Goal: Task Accomplishment & Management: Use online tool/utility

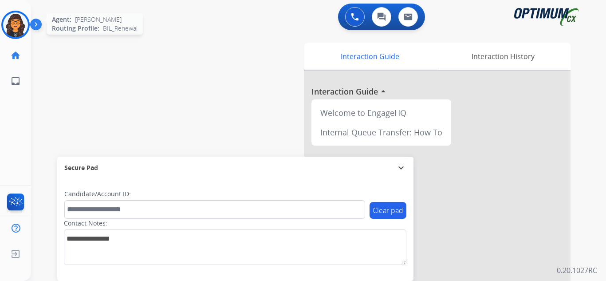
click at [12, 25] on img at bounding box center [15, 24] width 25 height 25
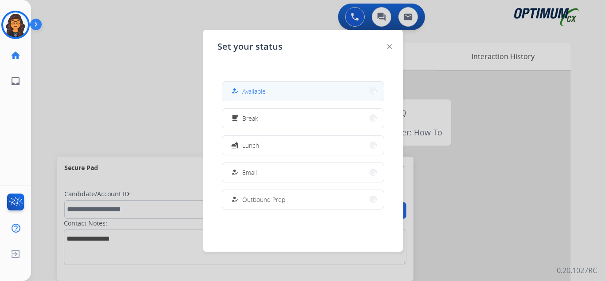
click at [271, 89] on button "how_to_reg Available" at bounding box center [303, 91] width 162 height 19
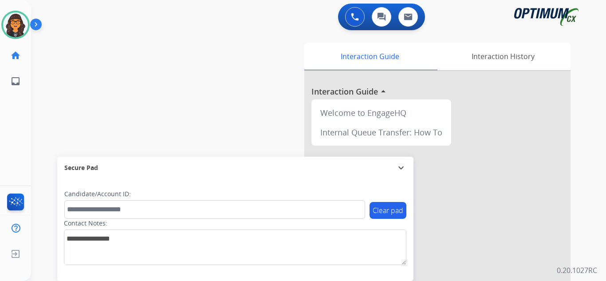
drag, startPoint x: 11, startPoint y: 17, endPoint x: 39, endPoint y: 30, distance: 30.8
click at [11, 17] on img at bounding box center [15, 24] width 25 height 25
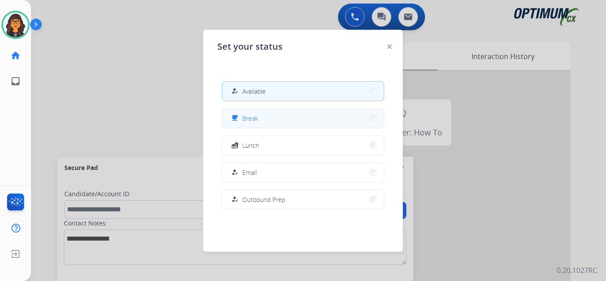
click at [288, 126] on button "free_breakfast Break" at bounding box center [303, 118] width 162 height 19
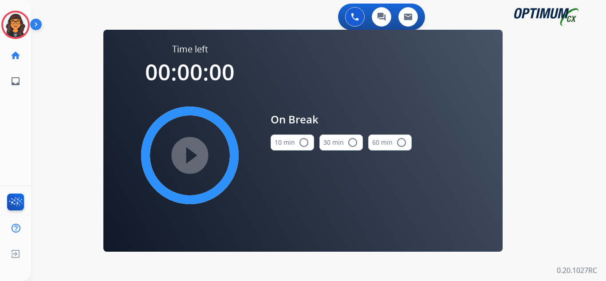
click at [287, 138] on button "10 min radio_button_unchecked" at bounding box center [292, 142] width 43 height 16
click at [195, 152] on mat-icon "play_circle_filled" at bounding box center [190, 155] width 11 height 11
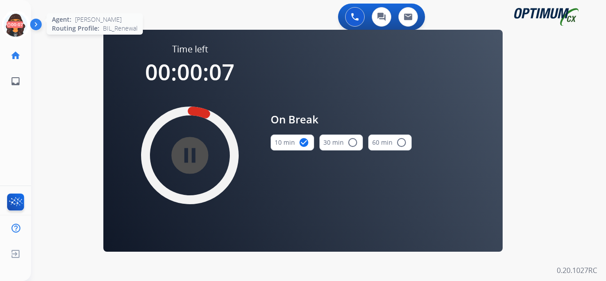
click at [16, 28] on icon at bounding box center [15, 25] width 29 height 29
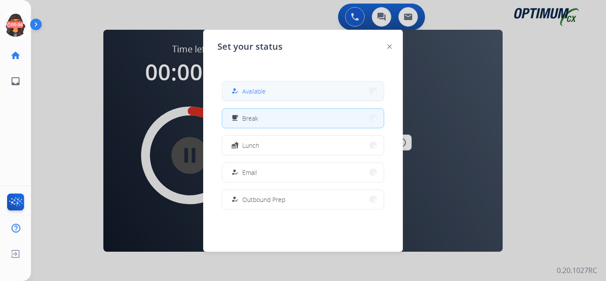
click at [257, 89] on span "Available" at bounding box center [254, 91] width 24 height 9
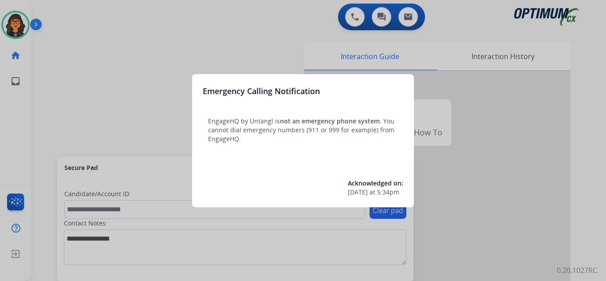
click at [49, 16] on div at bounding box center [303, 140] width 606 height 281
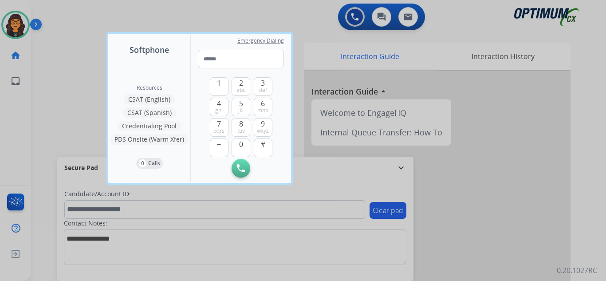
click at [52, 14] on div at bounding box center [303, 140] width 606 height 281
